Goal: Information Seeking & Learning: Learn about a topic

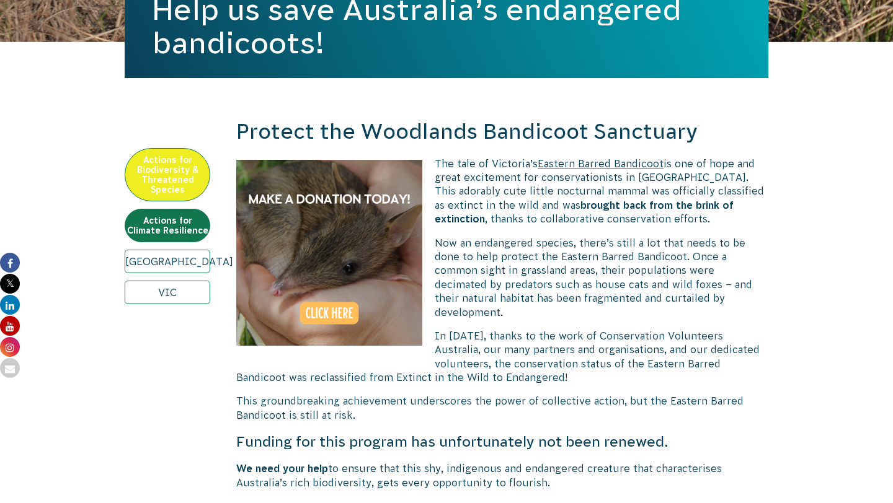
scroll to position [448, 0]
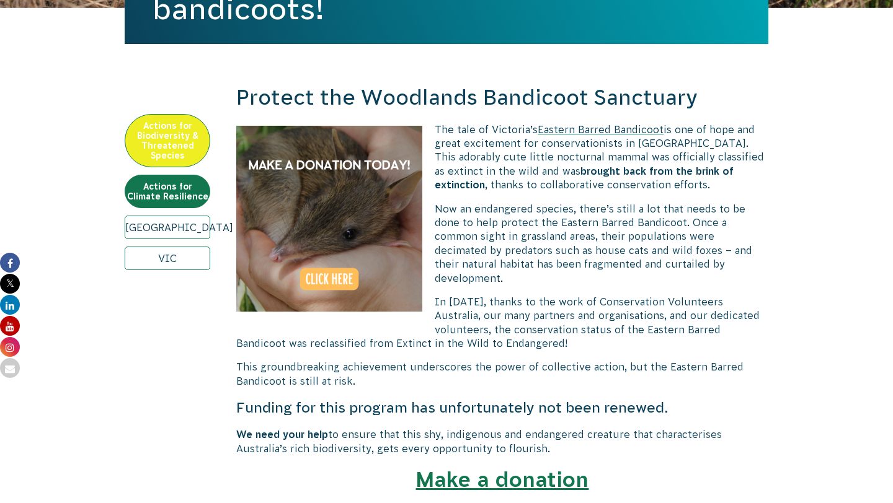
click at [179, 233] on link "[GEOGRAPHIC_DATA]" at bounding box center [168, 228] width 86 height 24
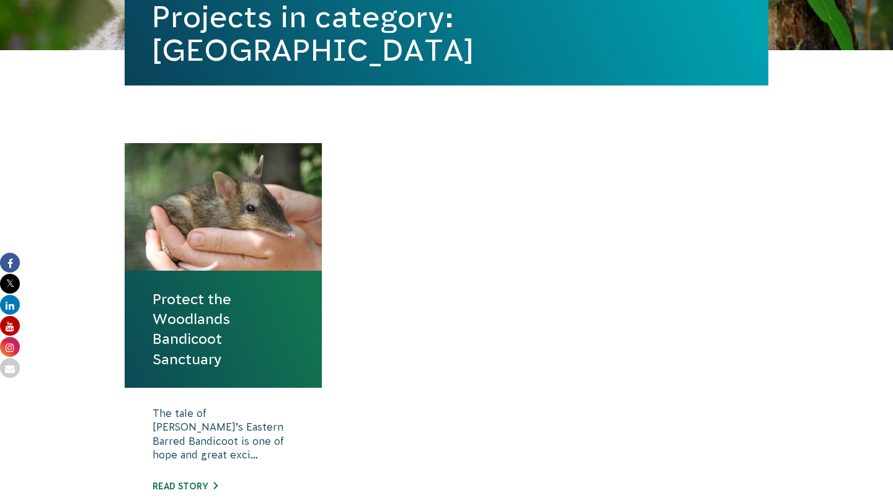
scroll to position [559, 0]
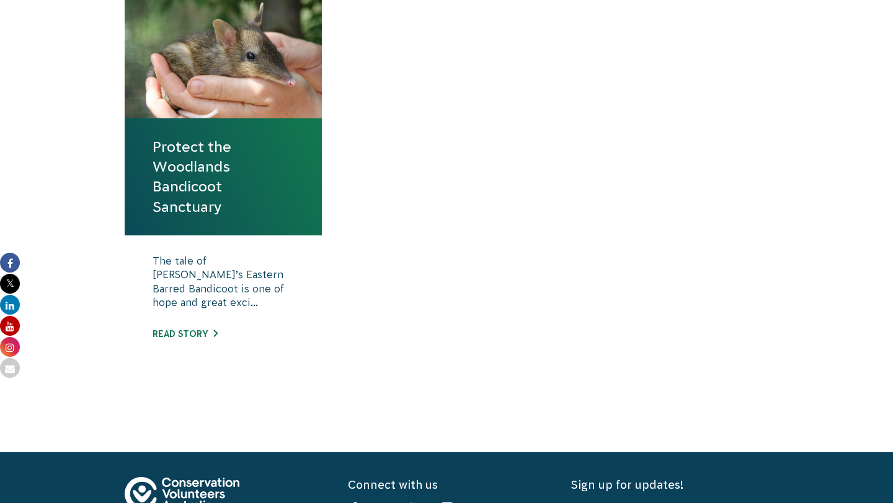
click at [223, 189] on link "Protect the Woodlands Bandicoot Sanctuary" at bounding box center [223, 177] width 141 height 80
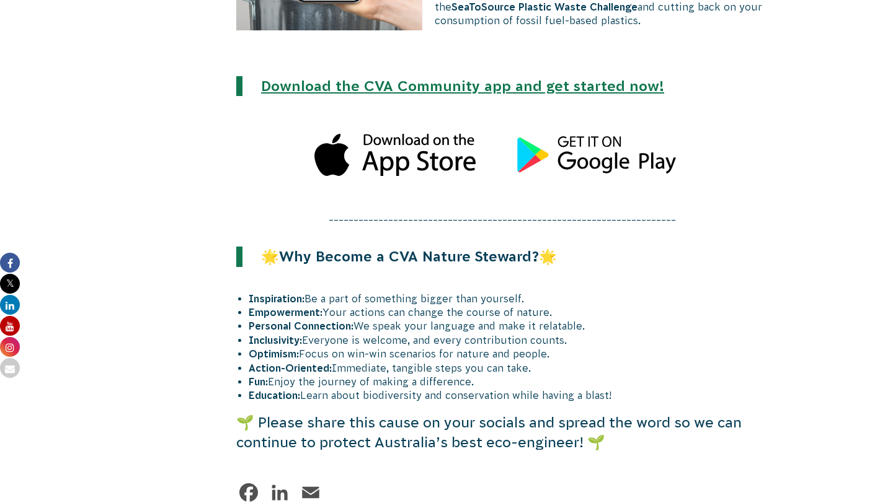
scroll to position [3180, 0]
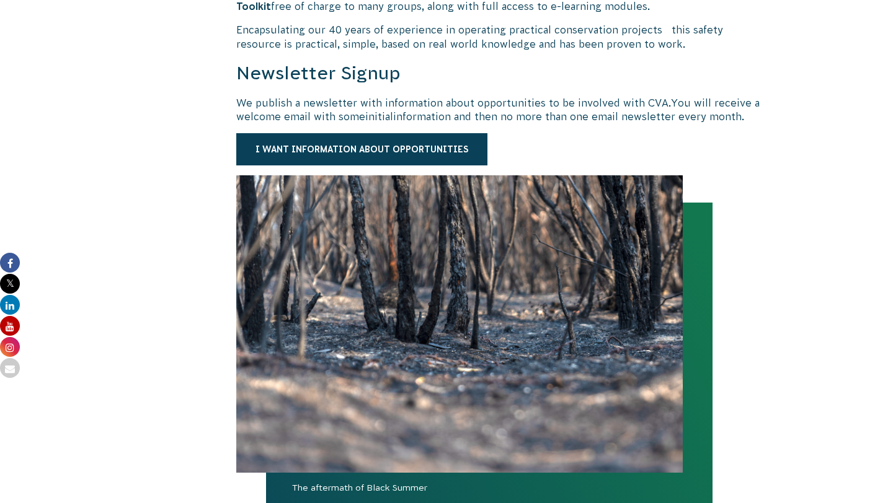
scroll to position [772, 0]
